Goal: Transaction & Acquisition: Purchase product/service

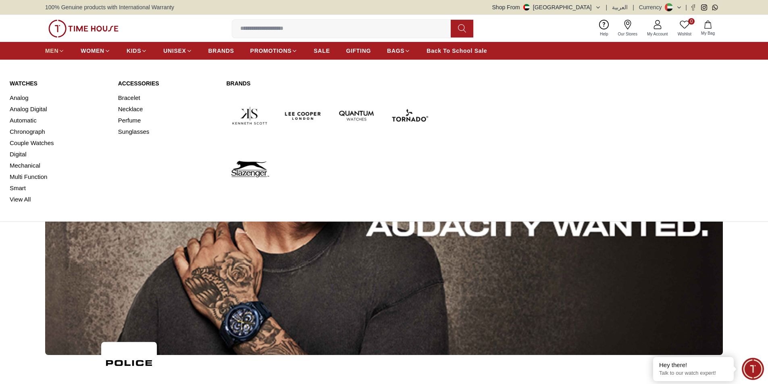
click at [50, 50] on span "MEN" at bounding box center [51, 51] width 13 height 8
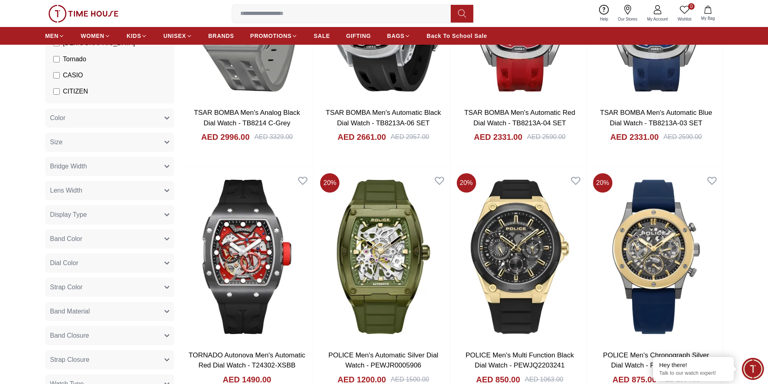
scroll to position [148, 0]
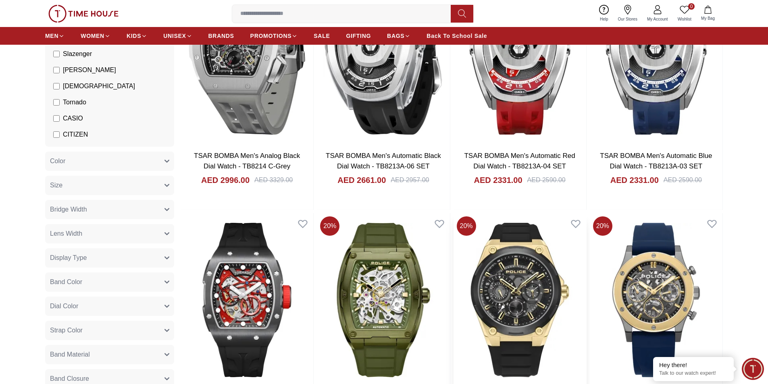
click at [519, 259] on img at bounding box center [520, 299] width 133 height 173
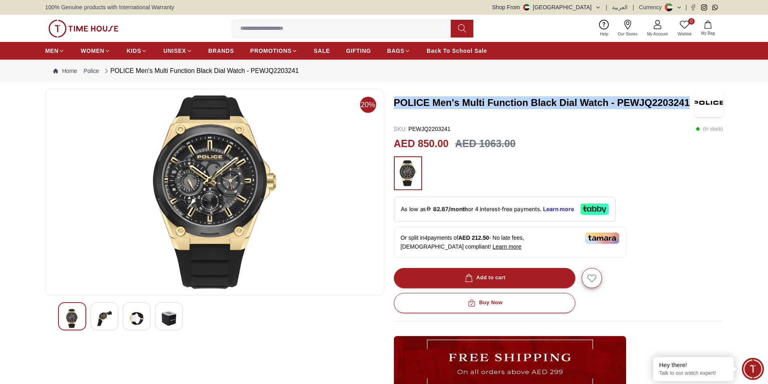
drag, startPoint x: 395, startPoint y: 102, endPoint x: 692, endPoint y: 100, distance: 296.8
click at [692, 100] on h3 "POLICE Men's Multi Function Black Dial Watch - PEWJQ2203241" at bounding box center [544, 102] width 301 height 13
click at [672, 103] on h3 "POLICE Men's Multi Function Black Dial Watch - PEWJQ2203241" at bounding box center [544, 102] width 301 height 13
drag, startPoint x: 619, startPoint y: 101, endPoint x: 690, endPoint y: 101, distance: 71.4
click at [690, 101] on h3 "POLICE Men's Multi Function Black Dial Watch - PEWJQ2203241" at bounding box center [544, 102] width 301 height 13
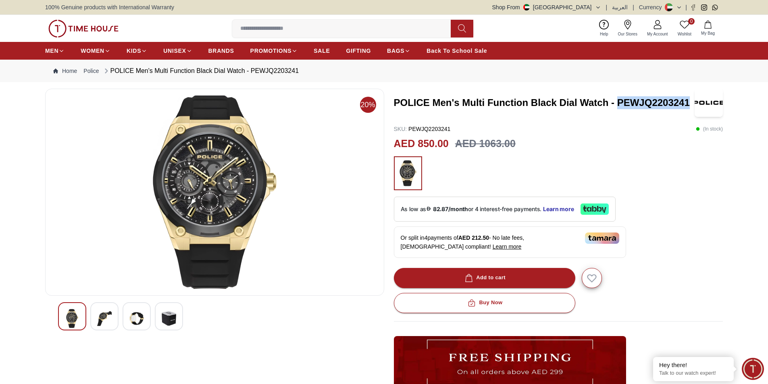
copy h3 "PEWJQ2203241"
